Goal: Information Seeking & Learning: Compare options

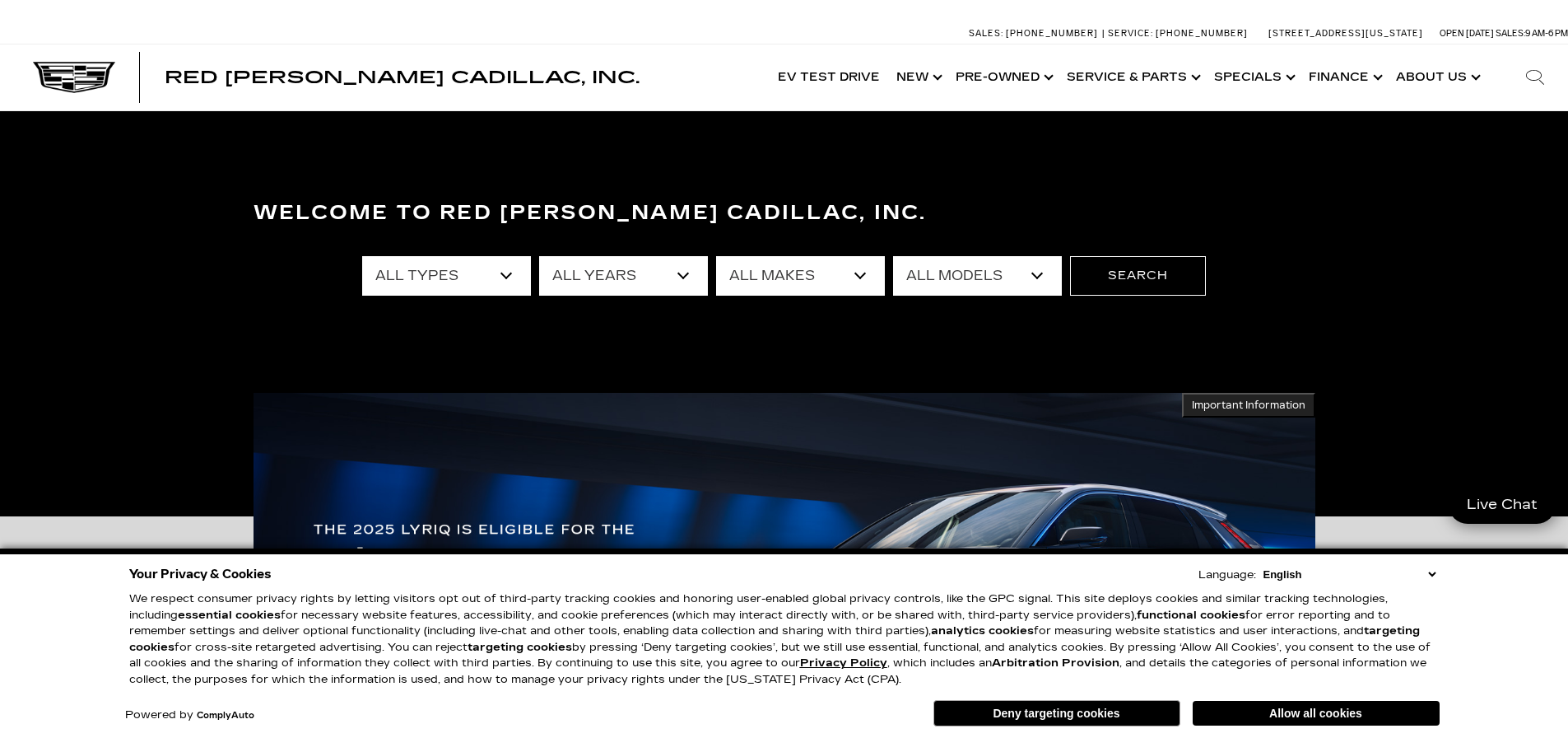
click at [508, 269] on select "All Types New Used Certified Used Demo" at bounding box center [447, 275] width 168 height 39
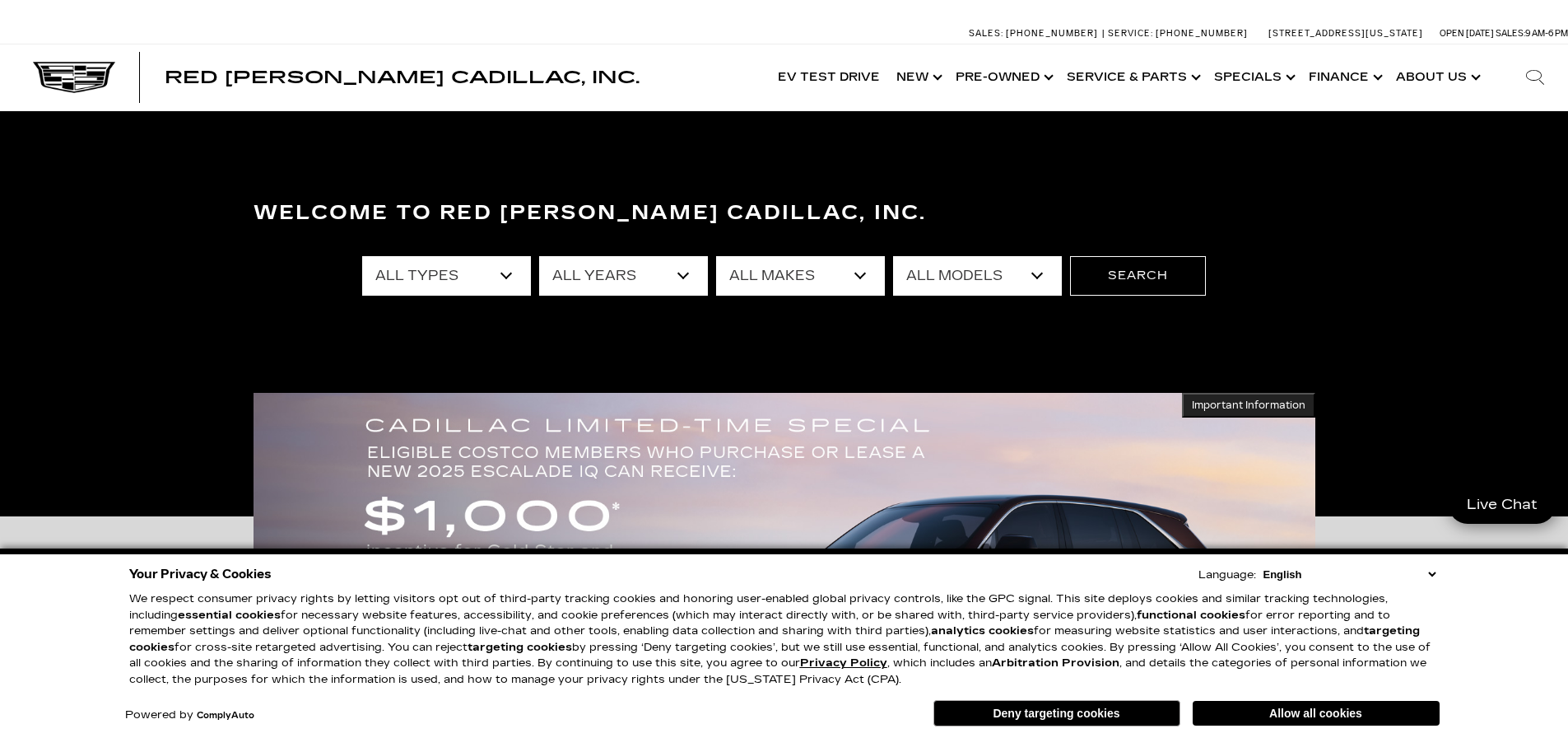
click at [836, 269] on select "All Makes Audi BMW Buick Cadillac Chevrolet Chrysler Ford Honda Jeep Land Rover…" at bounding box center [800, 275] width 168 height 39
select select "Cadillac"
click at [716, 256] on select "All Makes Audi BMW Buick Cadillac Chevrolet Chrysler Ford Honda Jeep Land Rover…" at bounding box center [800, 275] width 168 height 39
click at [961, 280] on select "All Models CT4 CT5 CT5-V Escalade Escalade ESV ESCALADE IQ ESCALADE IQL LYRIQ O…" at bounding box center [978, 275] width 168 height 39
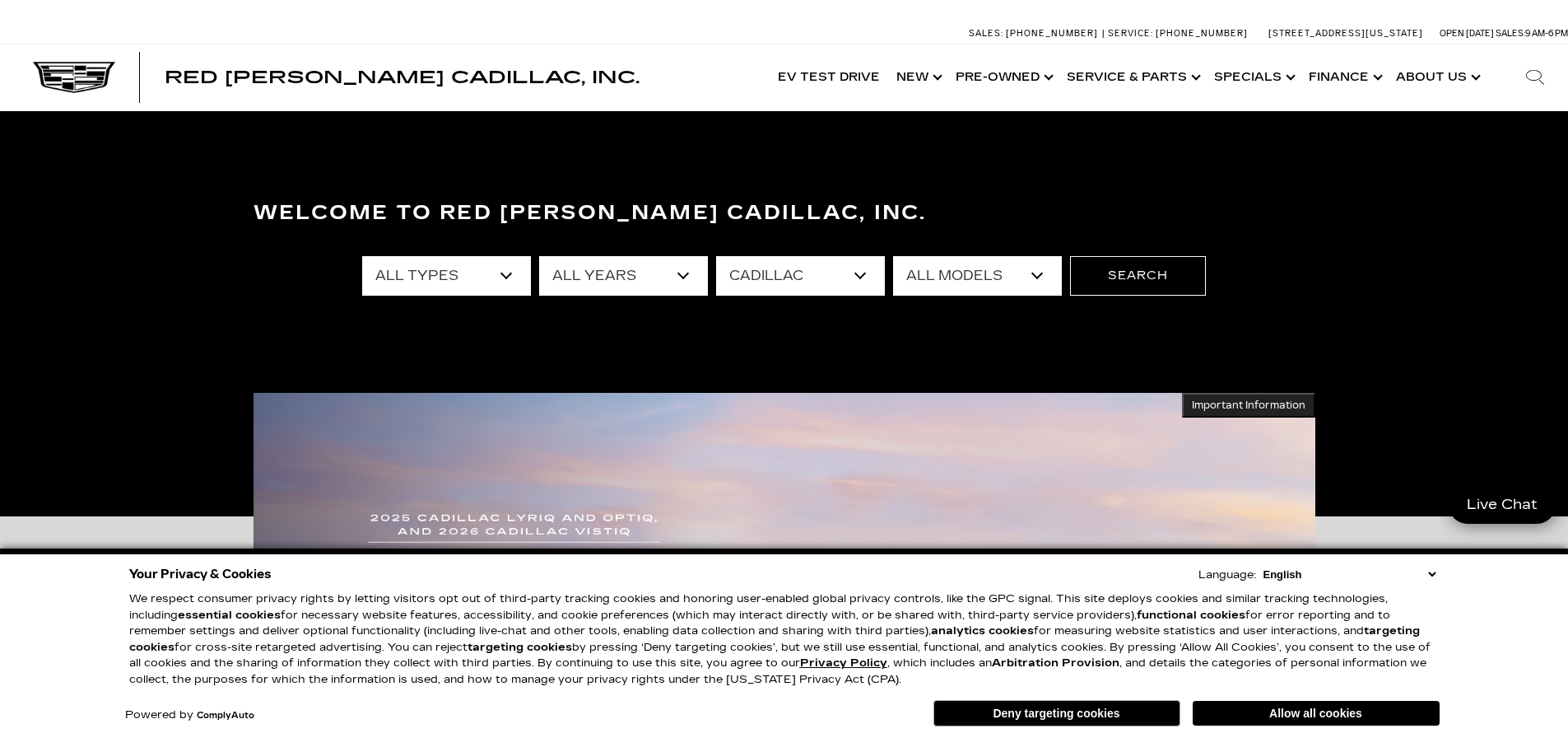
select select "Escalade"
click at [894, 256] on select "All Models CT4 CT5 CT5-V Escalade Escalade ESV ESCALADE IQ ESCALADE IQL LYRIQ O…" at bounding box center [978, 275] width 168 height 39
click at [1130, 273] on button "Search" at bounding box center [1138, 275] width 136 height 39
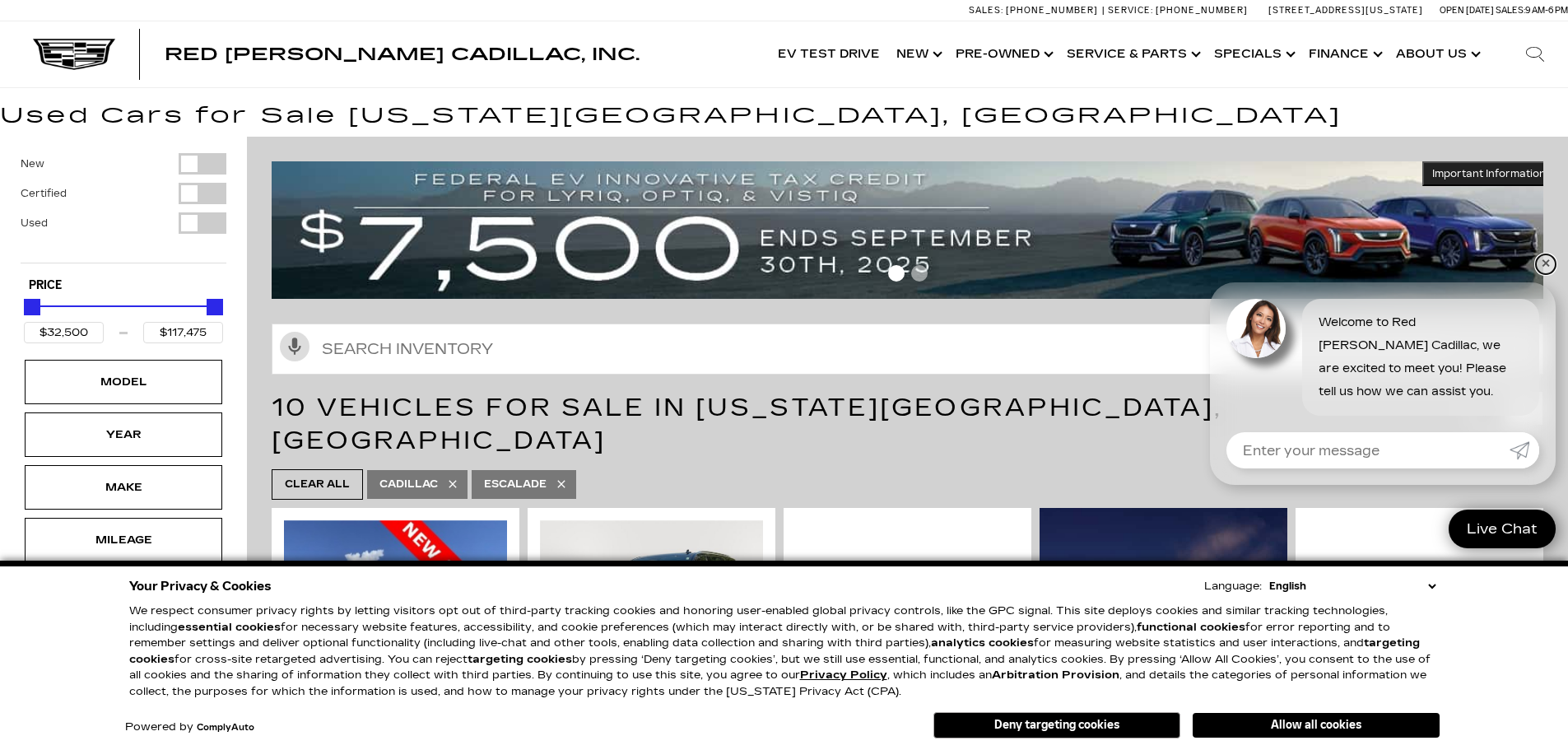
click at [1545, 266] on link "✕" at bounding box center [1546, 264] width 20 height 20
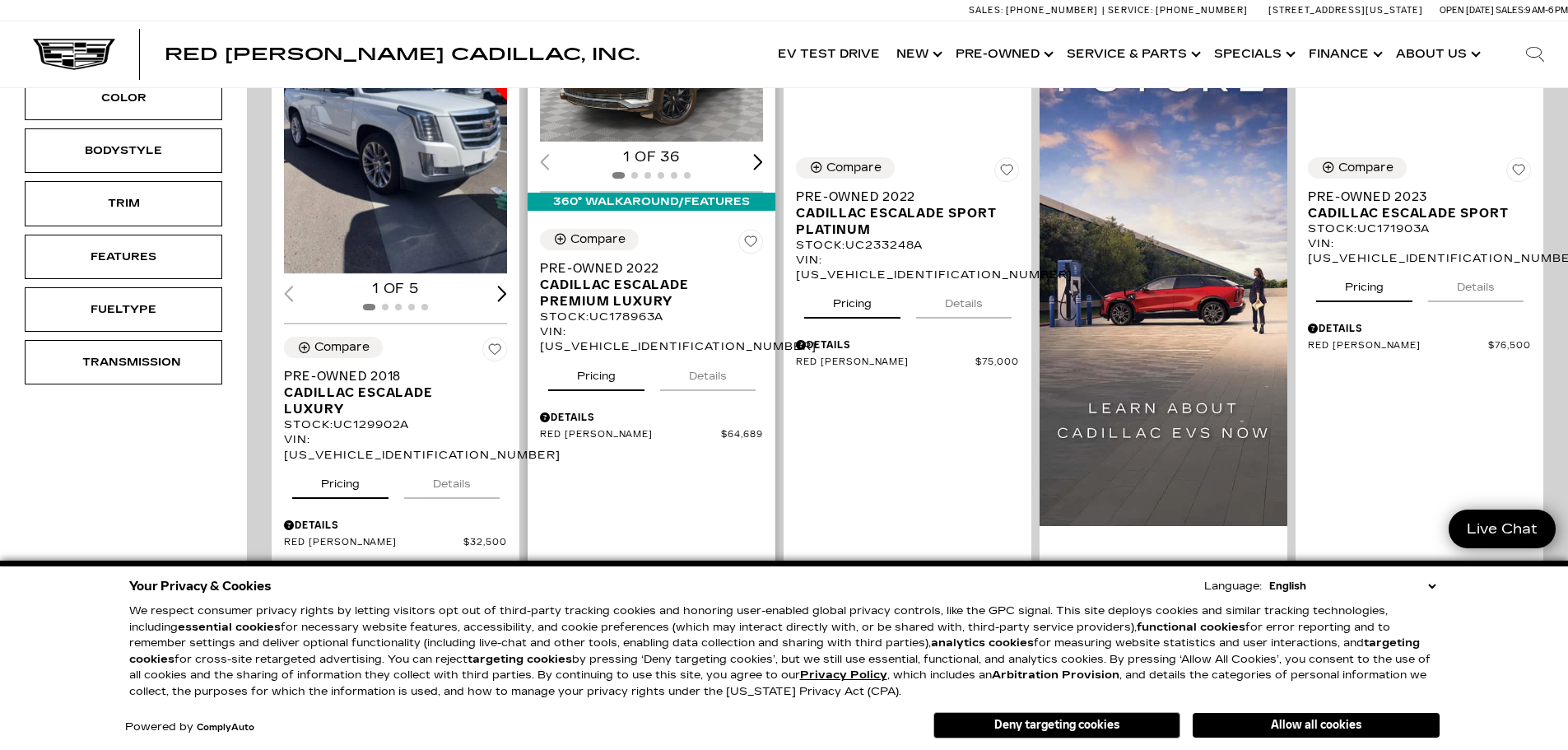
scroll to position [576, 0]
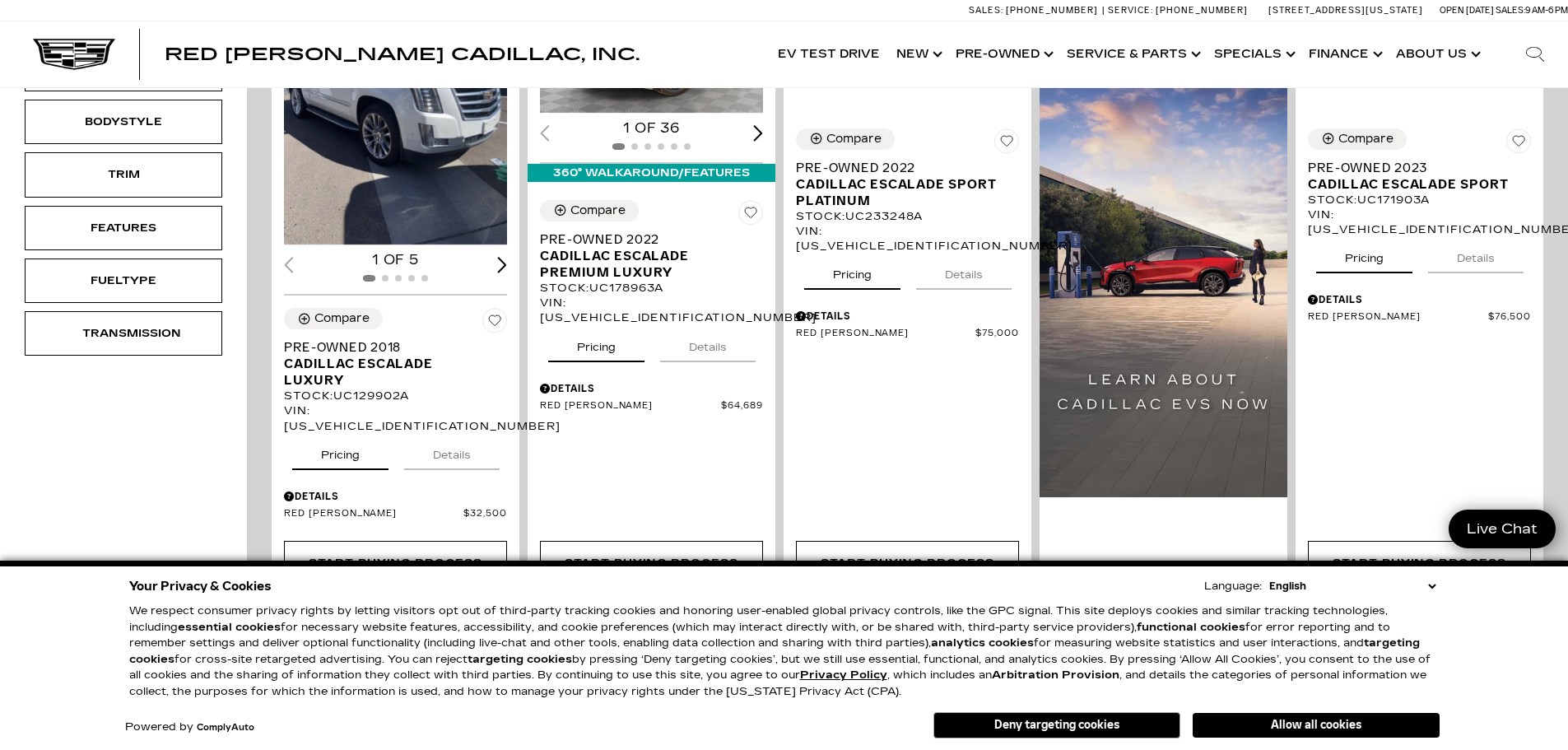
click at [1430, 586] on select "English Spanish / Español English / United Kingdom Korean / 한국어 Vietnamese / Ti…" at bounding box center [1352, 586] width 174 height 17
click at [1496, 638] on div "Your Privacy & Cookies Language: English Spanish / Español English / United Kin…" at bounding box center [784, 655] width 1568 height 189
click at [1017, 725] on button "Deny targeting cookies" at bounding box center [1057, 725] width 247 height 27
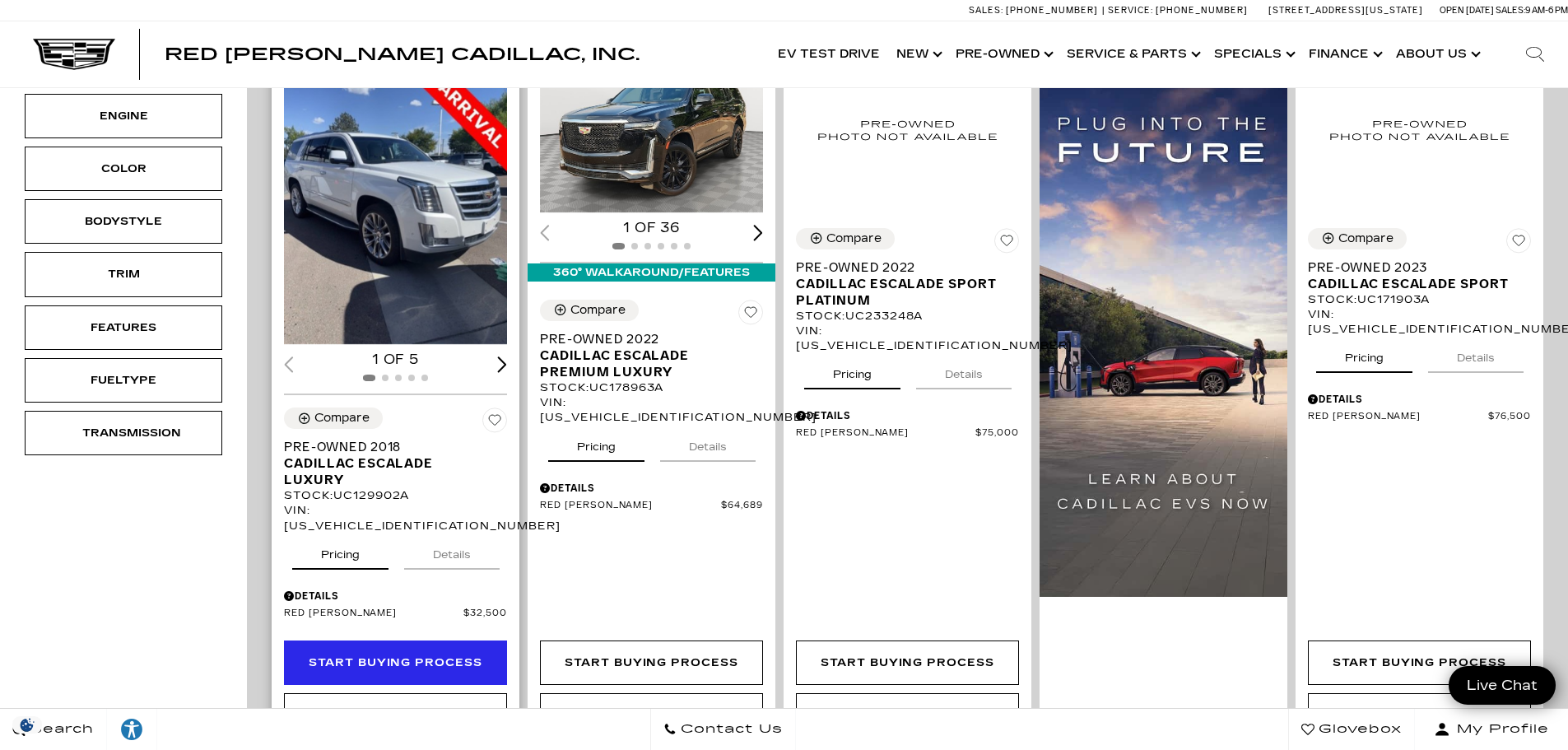
scroll to position [329, 0]
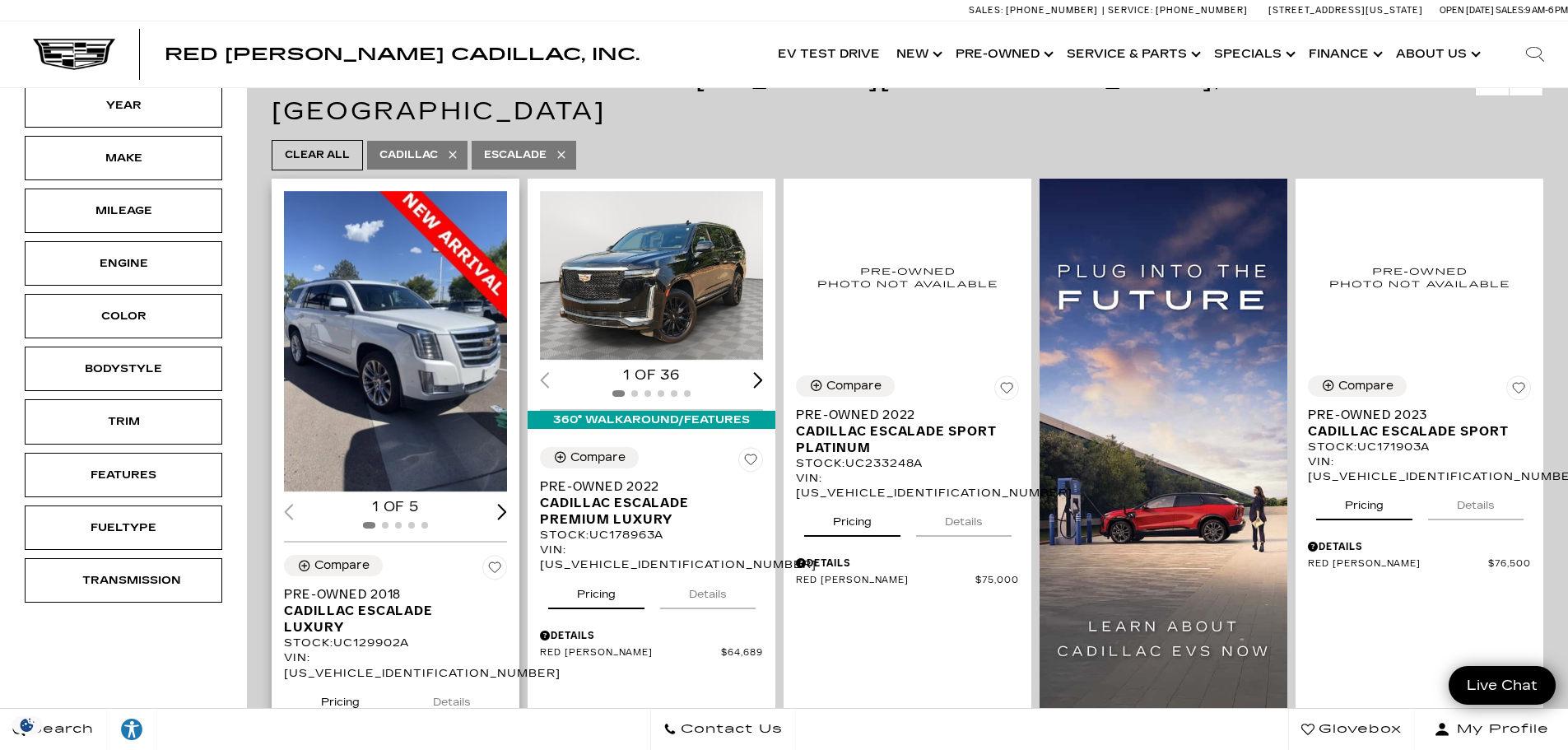
click at [503, 503] on div "Next slide" at bounding box center [503, 511] width 10 height 16
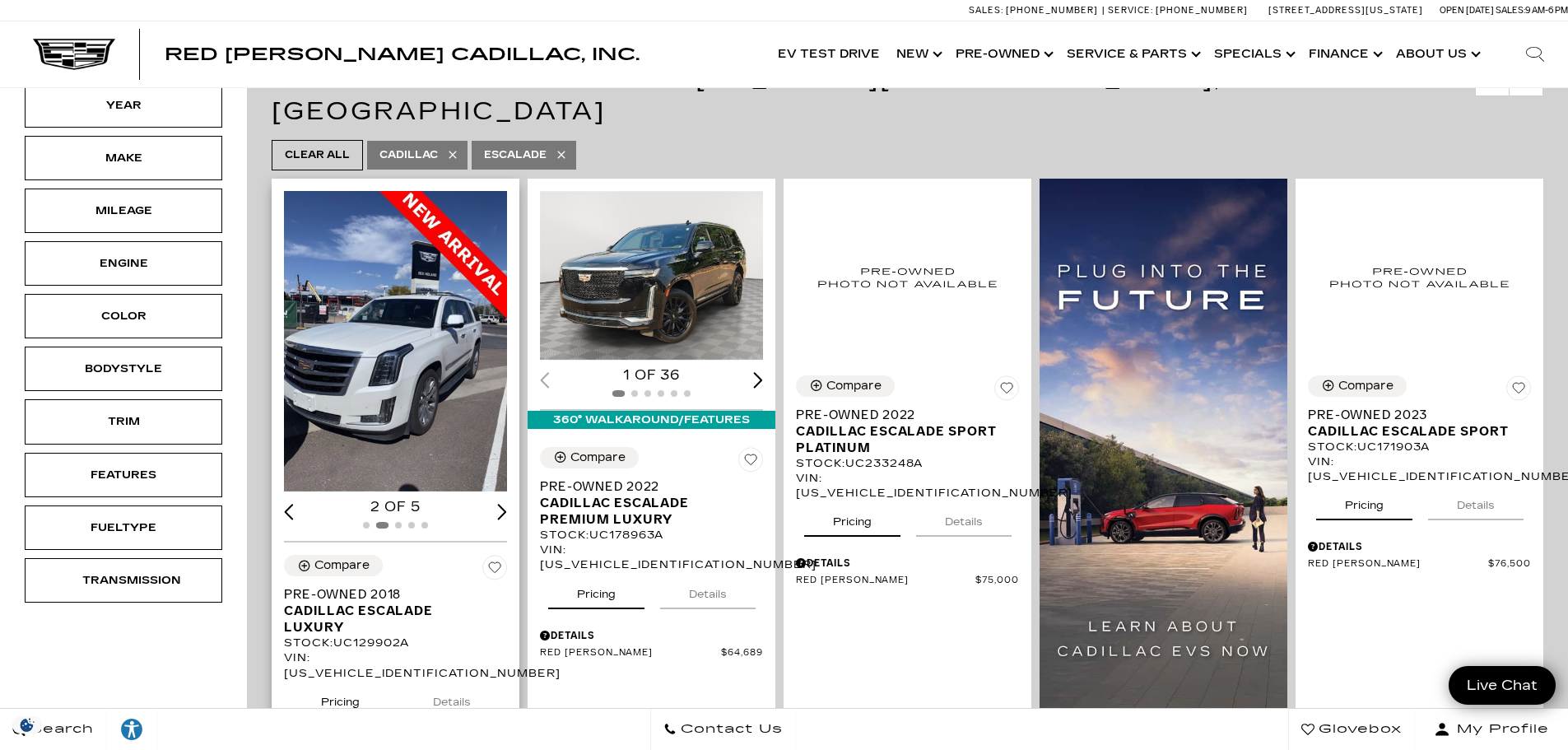
click at [503, 503] on div "Next slide" at bounding box center [503, 511] width 10 height 16
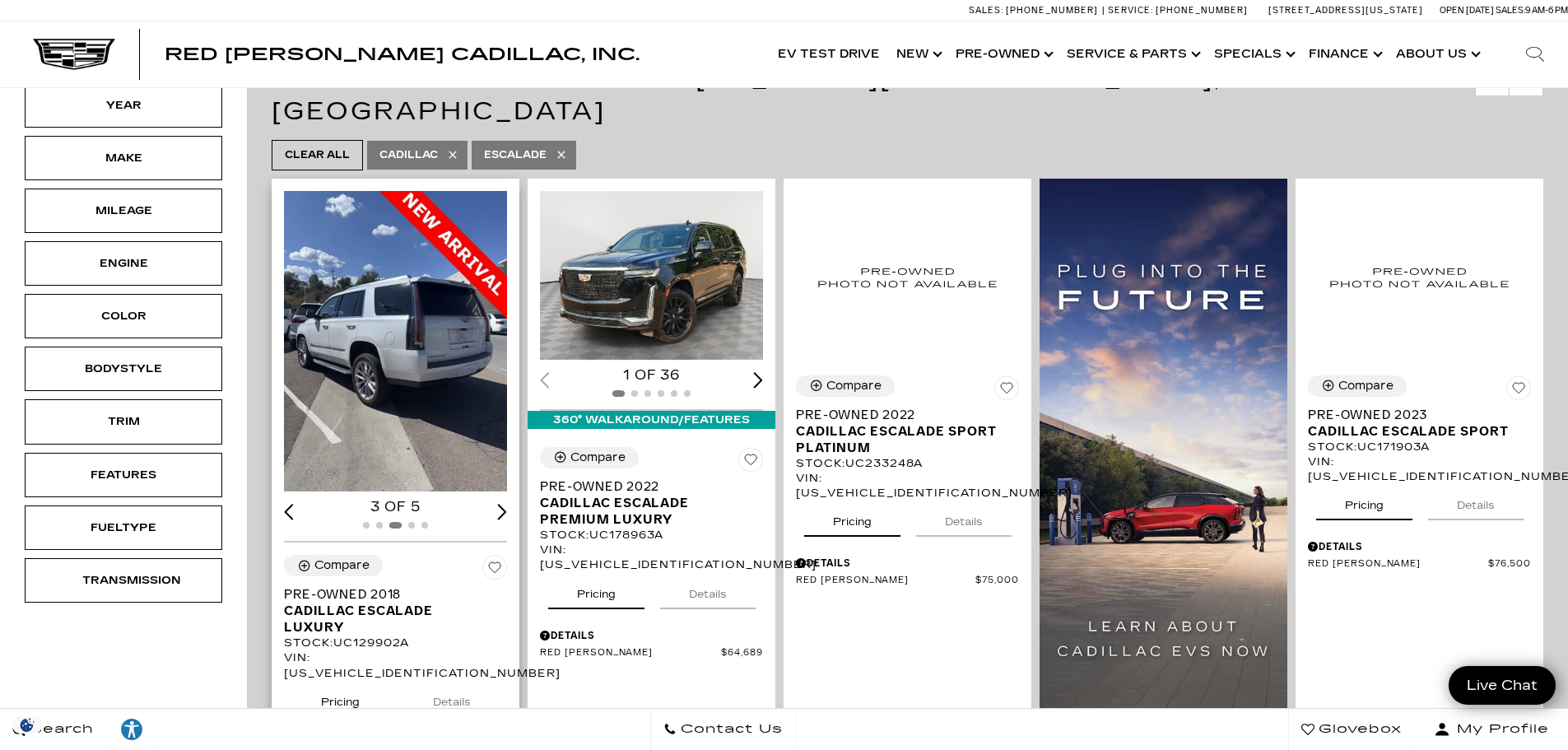
click at [503, 503] on div "Next slide" at bounding box center [503, 511] width 10 height 16
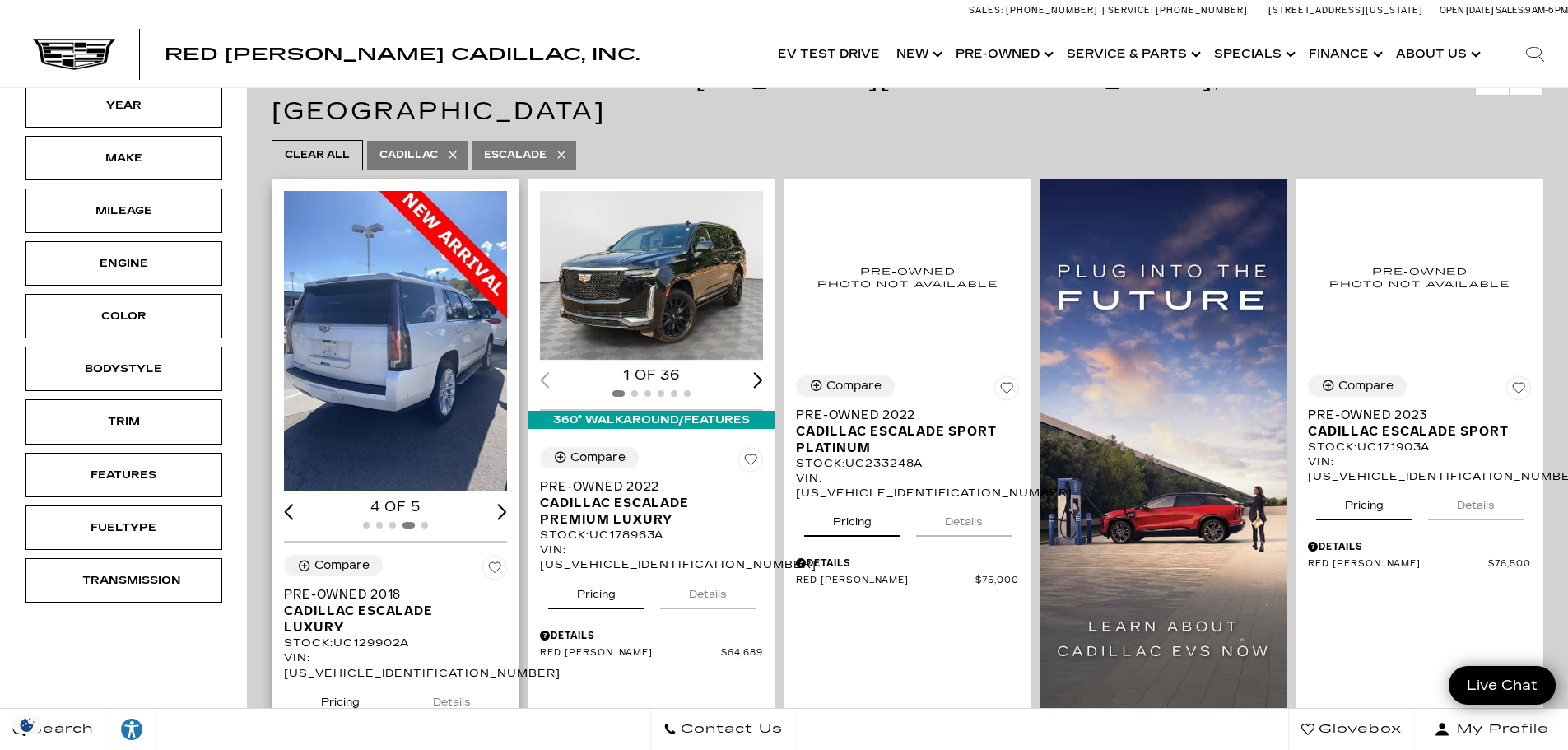
click at [503, 503] on div "Next slide" at bounding box center [503, 511] width 10 height 16
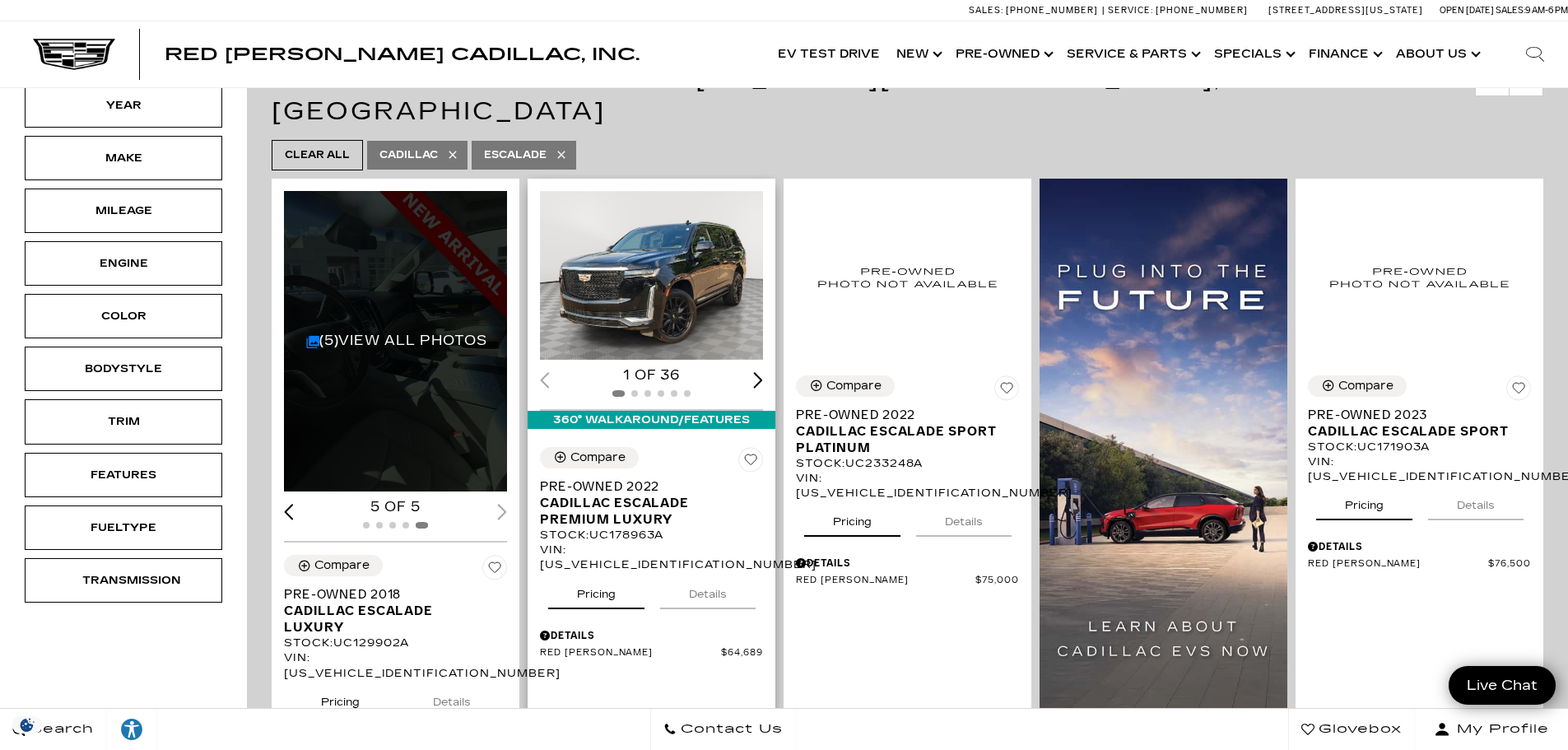
click at [759, 372] on div "Next slide" at bounding box center [759, 379] width 10 height 16
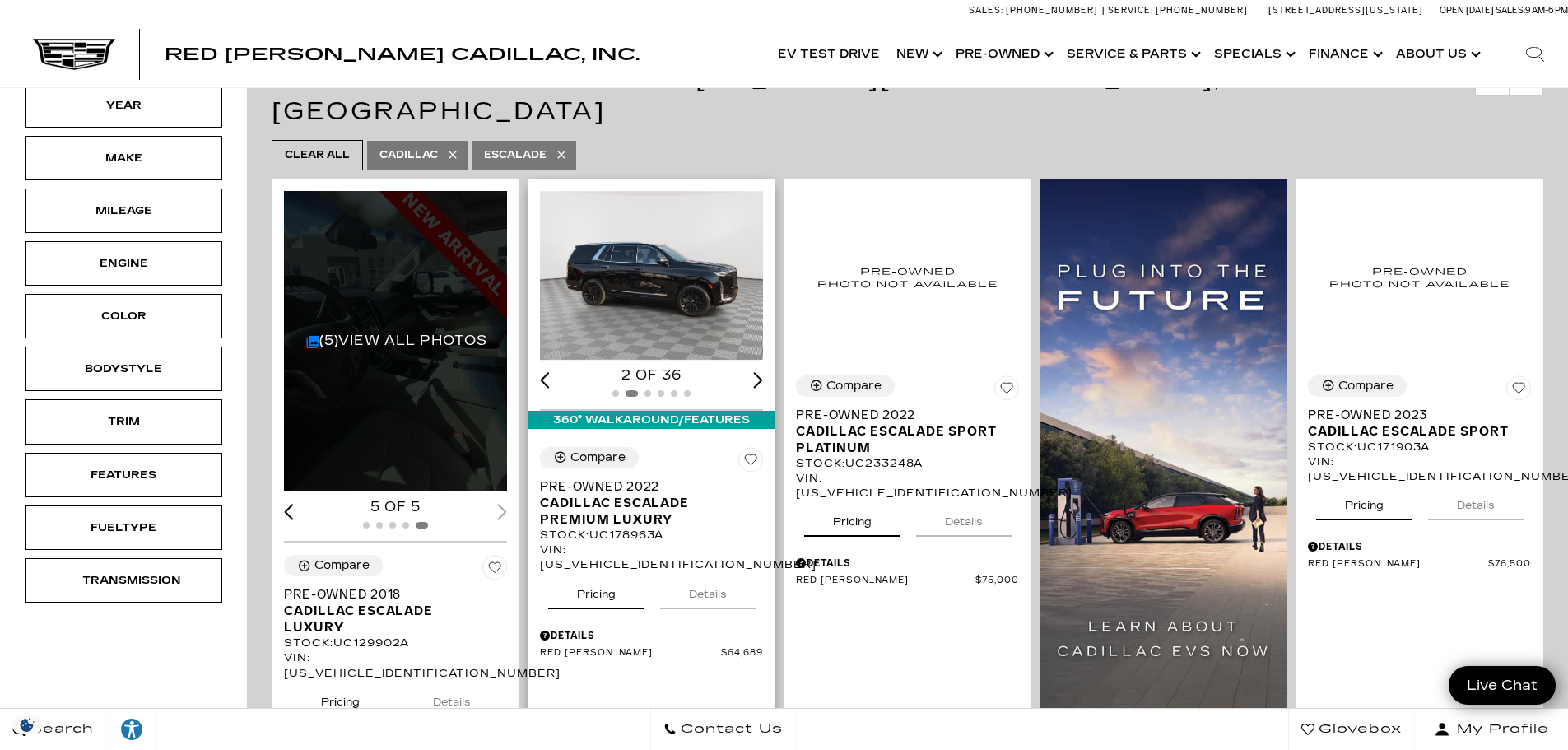
click at [759, 372] on div "Next slide" at bounding box center [759, 379] width 10 height 16
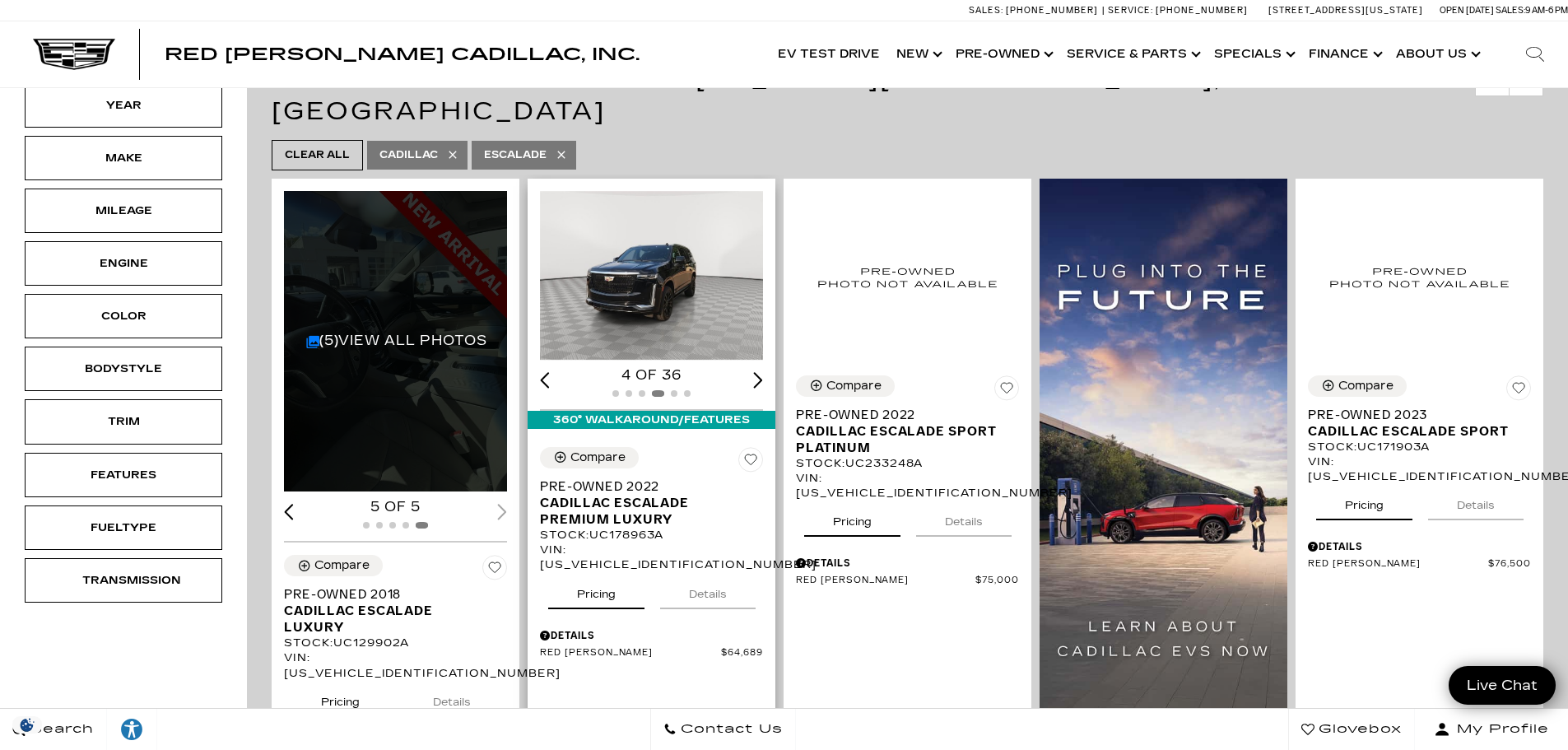
click at [759, 372] on div "Next slide" at bounding box center [759, 379] width 10 height 16
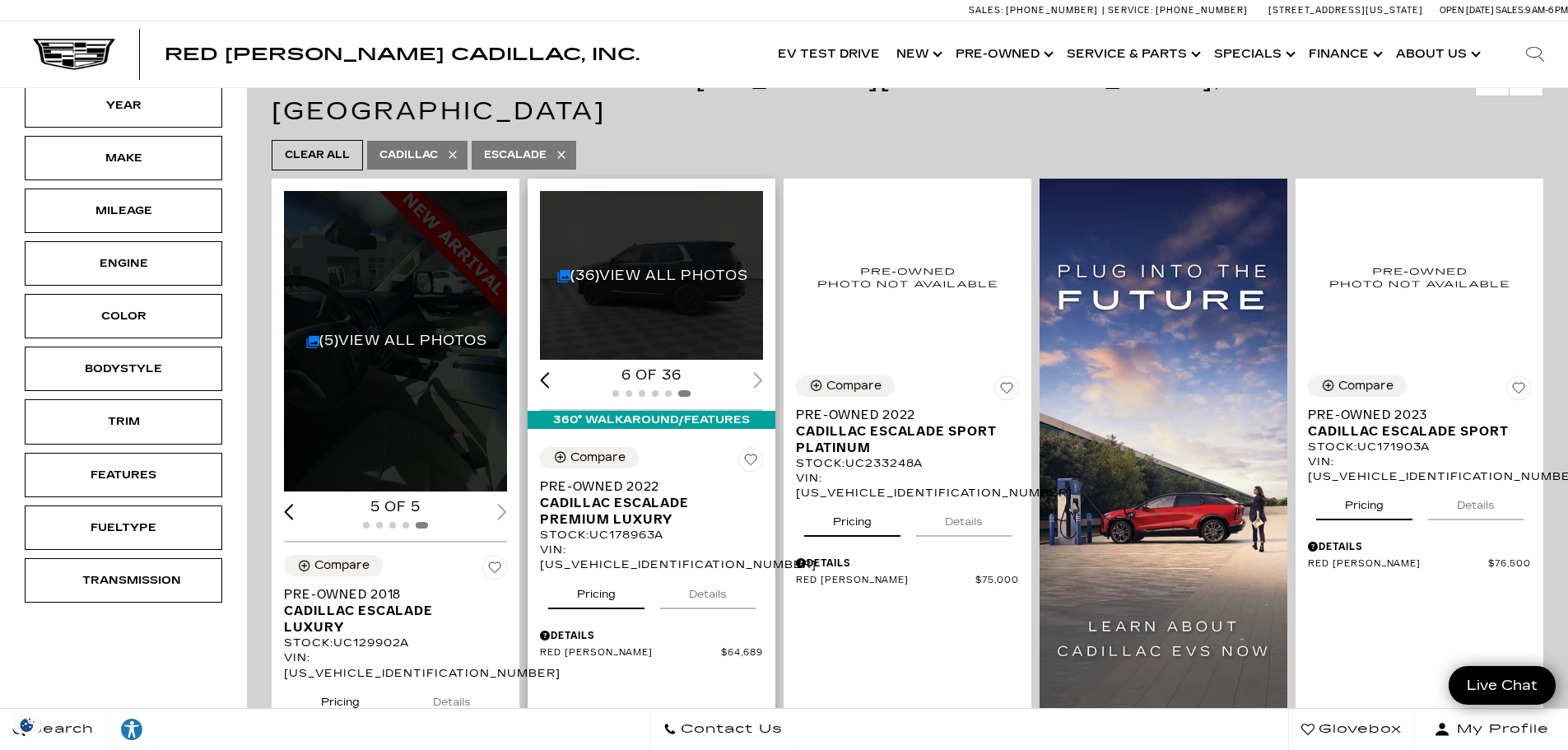
scroll to position [412, 0]
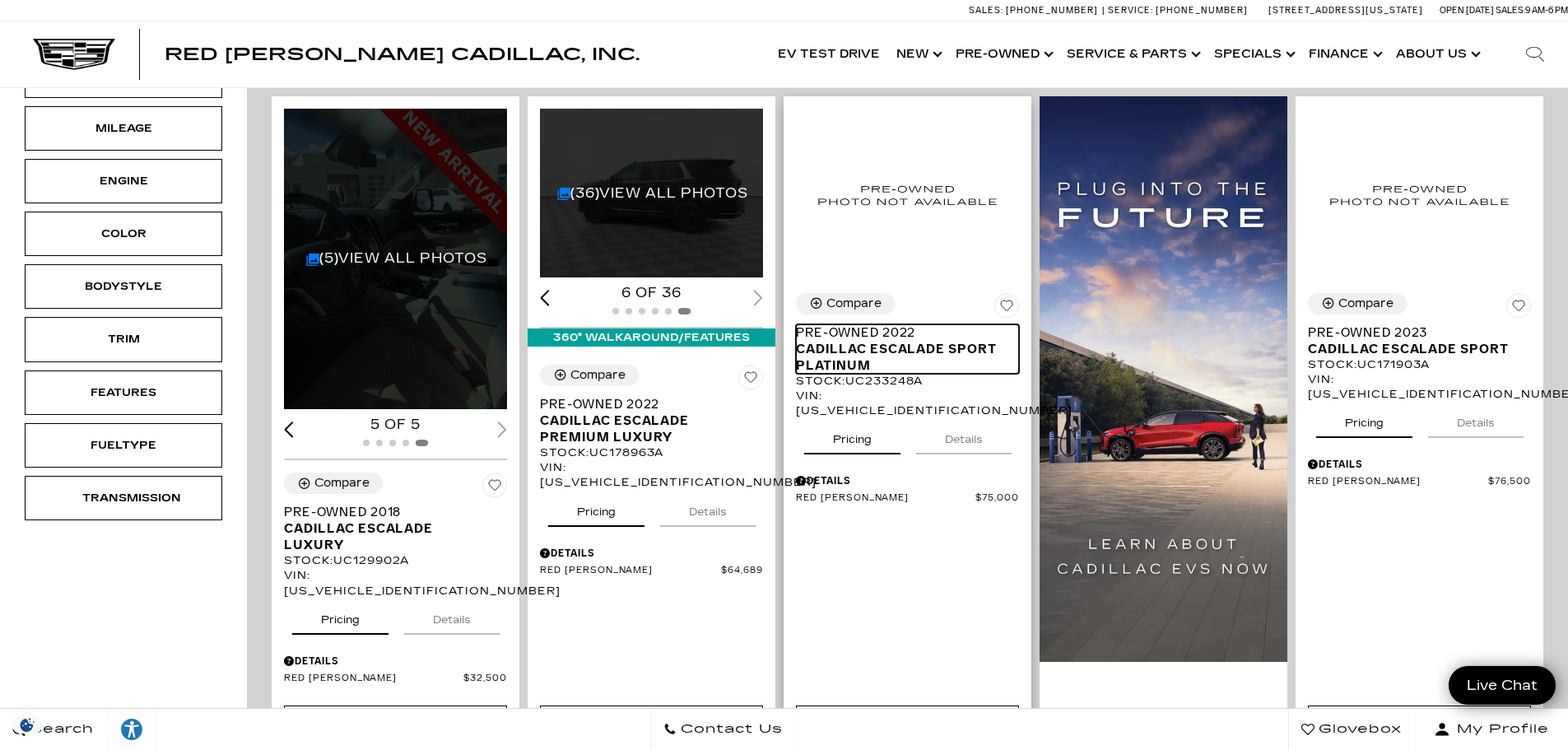
click at [891, 341] on span "Cadillac Escalade Sport Platinum" at bounding box center [901, 358] width 211 height 33
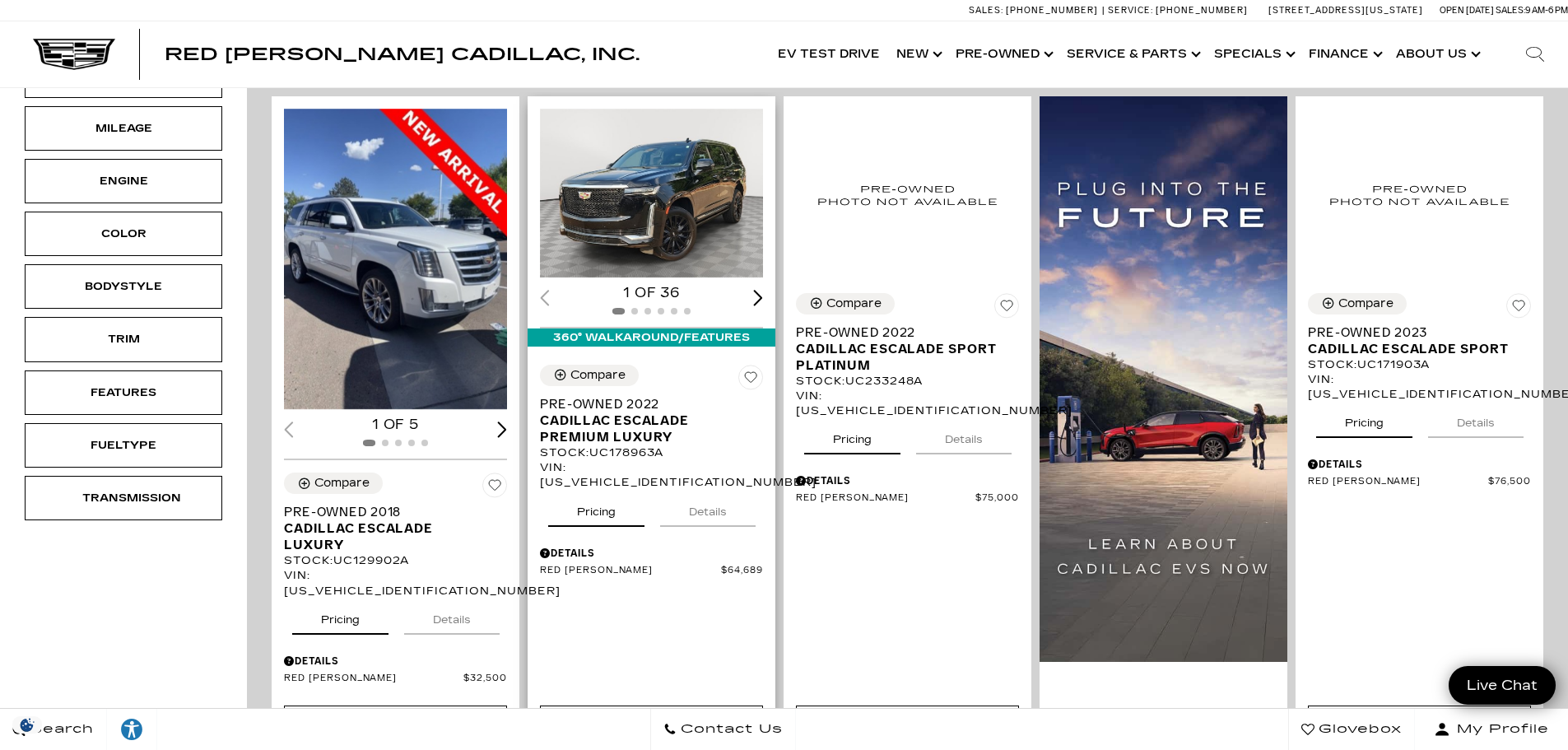
scroll to position [494, 0]
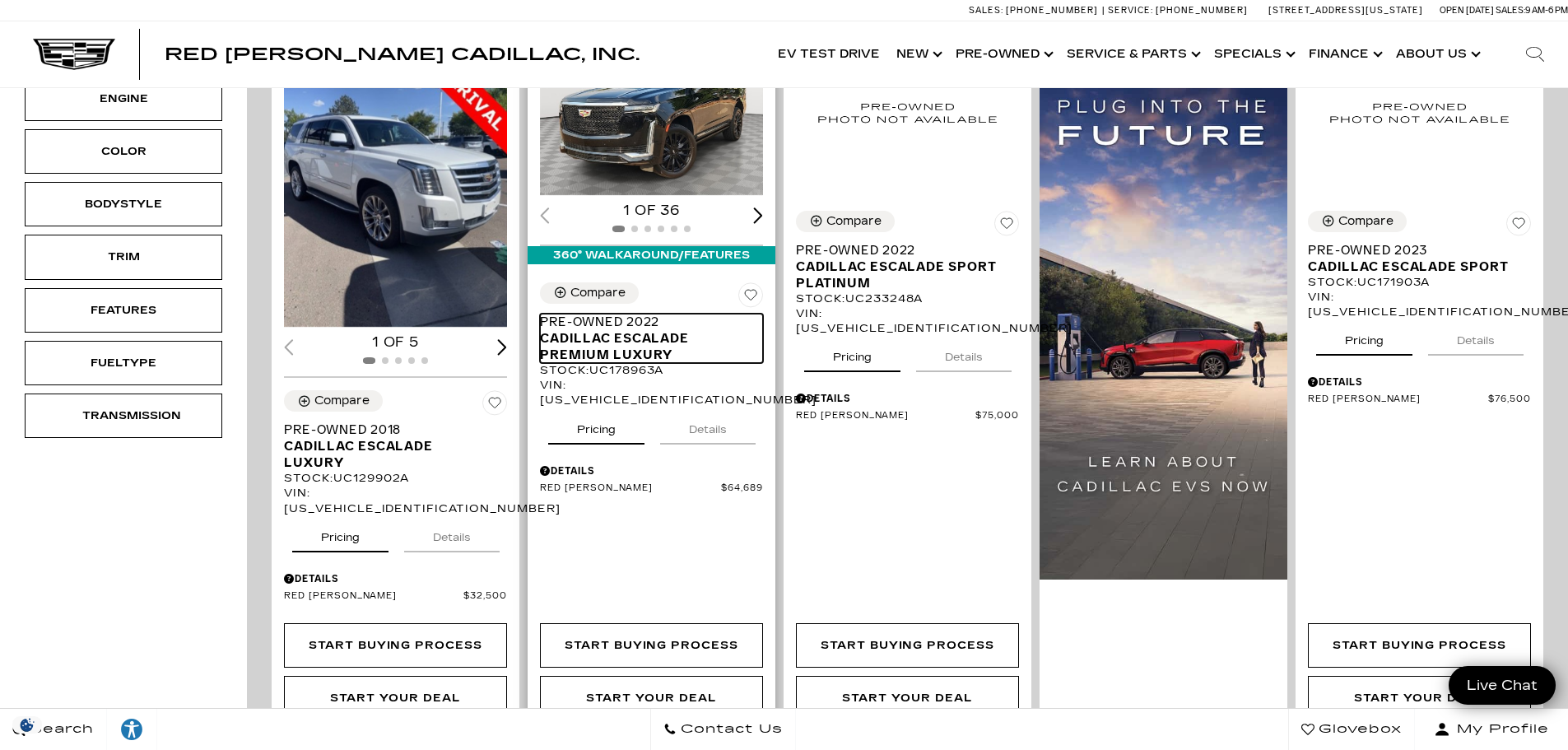
click at [598, 330] on span "Cadillac Escalade Premium Luxury" at bounding box center [645, 347] width 211 height 33
